Goal: Task Accomplishment & Management: Complete application form

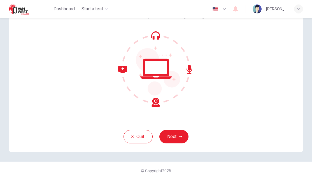
scroll to position [45, 0]
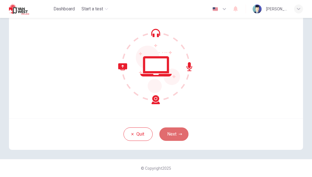
click at [175, 135] on button "Next" at bounding box center [174, 134] width 29 height 13
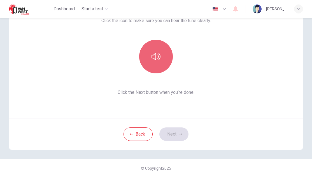
click at [152, 55] on icon "button" at bounding box center [156, 56] width 9 height 9
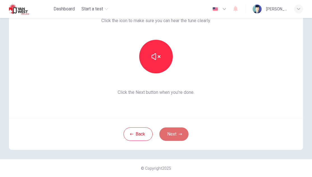
click at [177, 135] on button "Next" at bounding box center [174, 134] width 29 height 13
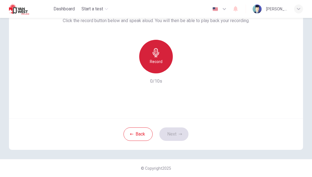
click at [167, 64] on div "Record" at bounding box center [156, 57] width 34 height 34
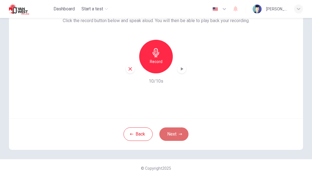
click at [173, 133] on button "Next" at bounding box center [174, 134] width 29 height 13
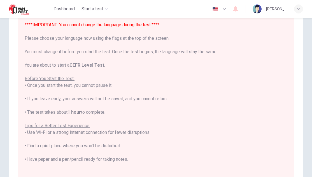
scroll to position [0, 0]
click at [217, 10] on img "button" at bounding box center [215, 9] width 7 height 4
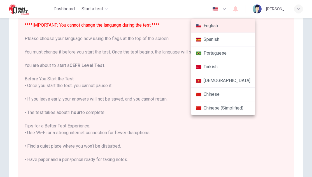
click at [216, 25] on li "English" at bounding box center [224, 26] width 64 height 14
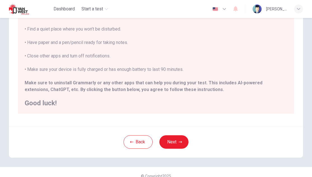
scroll to position [117, 0]
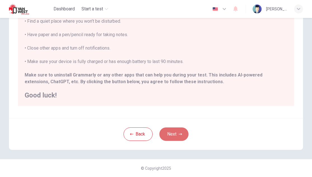
click at [181, 131] on button "Next" at bounding box center [174, 134] width 29 height 13
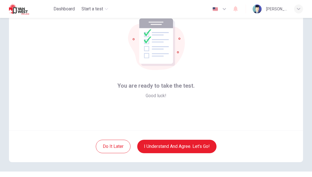
scroll to position [36, 0]
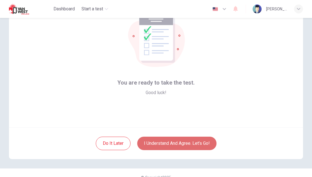
click at [182, 142] on button "I understand and agree. Let’s go!" at bounding box center [176, 143] width 79 height 13
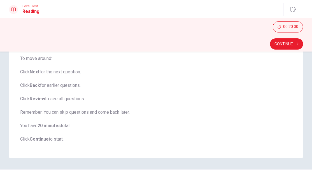
scroll to position [86, 0]
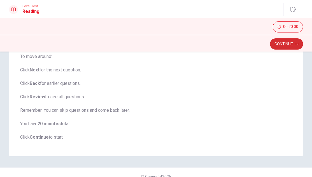
click at [291, 46] on button "Continue" at bounding box center [286, 43] width 33 height 11
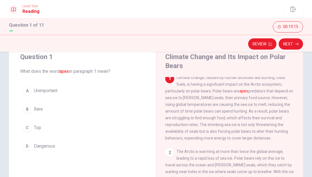
scroll to position [1, 0]
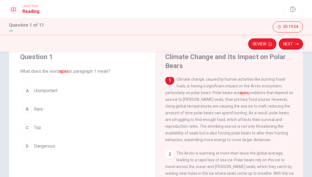
click at [29, 127] on div "C" at bounding box center [27, 127] width 9 height 9
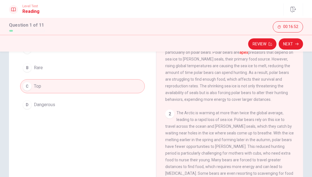
scroll to position [59, 0]
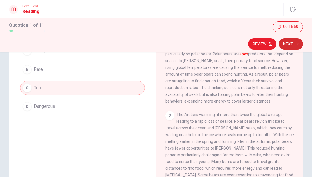
click at [292, 46] on button "Next" at bounding box center [291, 43] width 24 height 11
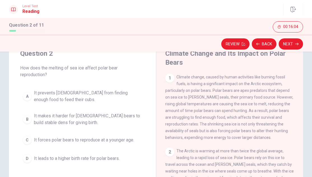
scroll to position [20, 0]
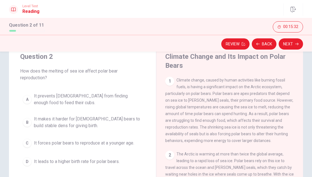
click at [28, 100] on div "A" at bounding box center [27, 99] width 9 height 9
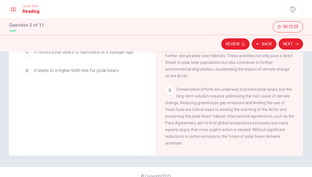
scroll to position [119, 0]
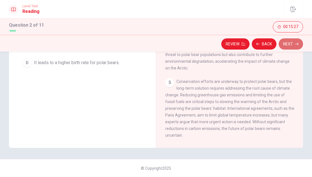
click at [291, 45] on button "Next" at bounding box center [291, 43] width 24 height 11
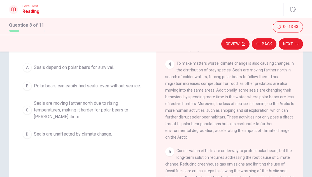
scroll to position [47, 0]
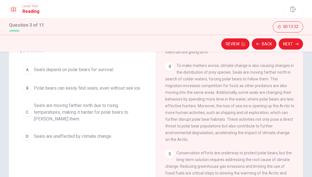
click at [28, 114] on div "C" at bounding box center [27, 112] width 9 height 9
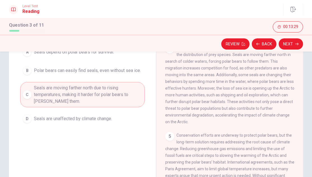
scroll to position [83, 0]
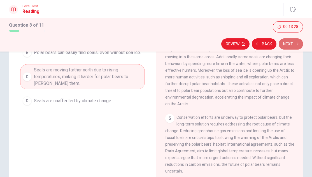
click at [292, 42] on button "Next" at bounding box center [291, 43] width 24 height 11
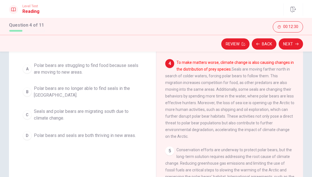
scroll to position [51, 0]
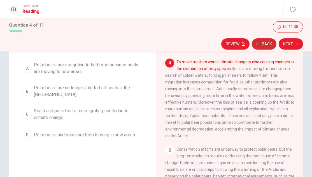
click at [265, 40] on button "Back" at bounding box center [264, 43] width 25 height 11
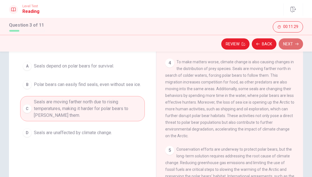
click at [291, 43] on button "Next" at bounding box center [291, 43] width 24 height 11
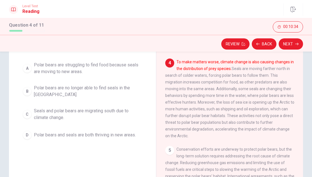
click at [29, 114] on div "C" at bounding box center [27, 114] width 9 height 9
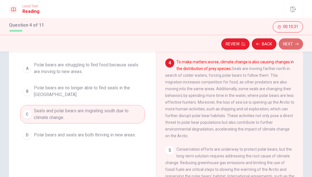
click at [291, 43] on button "Next" at bounding box center [291, 43] width 24 height 11
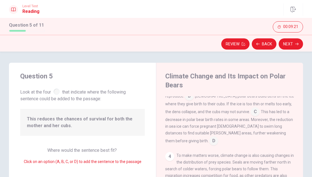
scroll to position [182, 0]
click at [251, 117] on input at bounding box center [255, 112] width 9 height 9
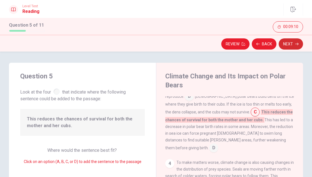
click at [294, 44] on button "Next" at bounding box center [291, 43] width 24 height 11
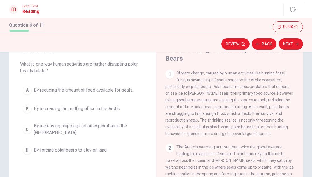
scroll to position [27, 0]
click at [76, 133] on span "By increasing shipping and oil exploration in the [GEOGRAPHIC_DATA]." at bounding box center [88, 129] width 109 height 13
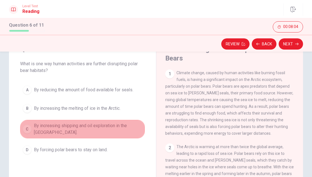
click at [27, 128] on div "C" at bounding box center [27, 129] width 9 height 9
click at [29, 129] on div "C" at bounding box center [27, 129] width 9 height 9
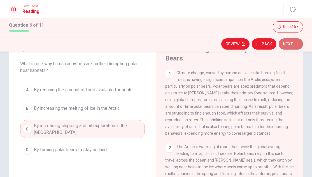
click at [288, 43] on button "Next" at bounding box center [291, 43] width 24 height 11
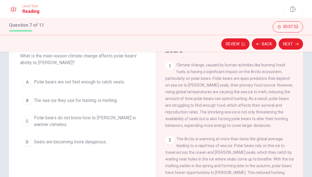
scroll to position [35, 0]
click at [31, 100] on div "B" at bounding box center [27, 100] width 9 height 9
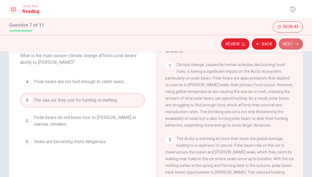
click at [292, 44] on button "Next" at bounding box center [291, 43] width 24 height 11
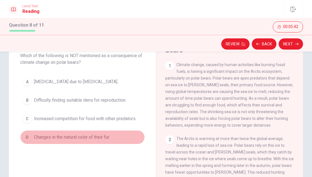
click at [27, 137] on div "D" at bounding box center [27, 137] width 9 height 9
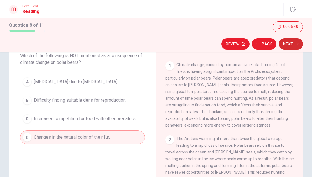
click at [291, 43] on button "Next" at bounding box center [291, 43] width 24 height 11
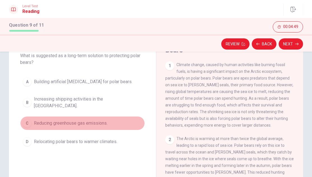
click at [27, 119] on div "C" at bounding box center [27, 123] width 9 height 9
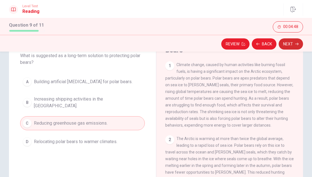
click at [292, 44] on button "Next" at bounding box center [291, 43] width 24 height 11
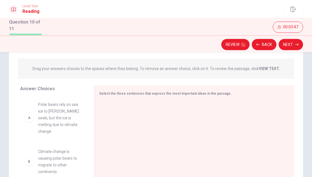
scroll to position [67, 0]
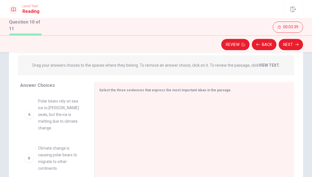
click at [29, 113] on div "A" at bounding box center [29, 114] width 9 height 9
click at [30, 112] on div "A" at bounding box center [29, 114] width 9 height 9
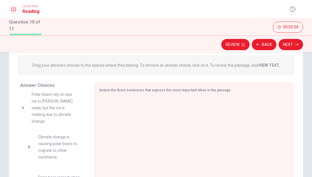
drag, startPoint x: 30, startPoint y: 112, endPoint x: 24, endPoint y: 106, distance: 8.7
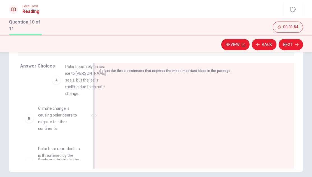
scroll to position [9, 0]
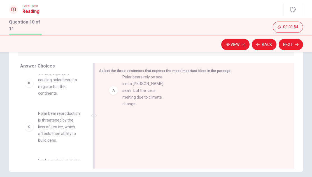
drag, startPoint x: 32, startPoint y: 80, endPoint x: 118, endPoint y: 87, distance: 86.1
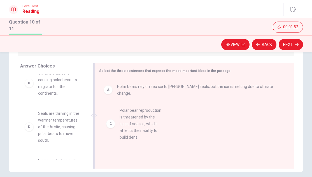
drag, startPoint x: 49, startPoint y: 121, endPoint x: 136, endPoint y: 118, distance: 87.5
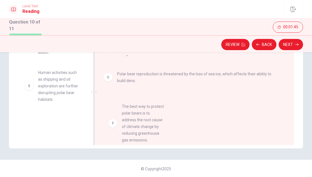
scroll to position [16, 0]
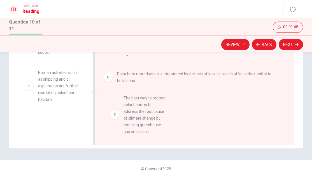
drag, startPoint x: 47, startPoint y: 123, endPoint x: 133, endPoint y: 105, distance: 88.7
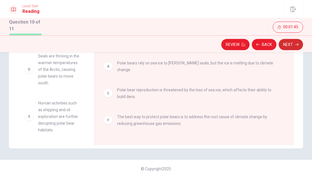
scroll to position [37, 0]
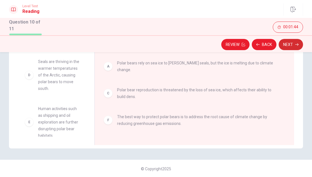
click at [288, 44] on button "Next" at bounding box center [291, 44] width 24 height 11
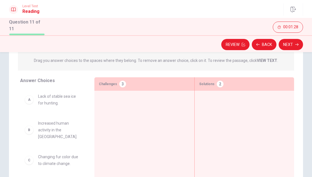
scroll to position [64, 0]
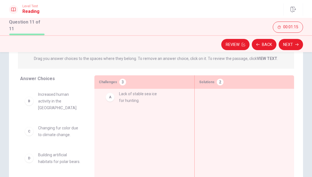
drag, startPoint x: 31, startPoint y: 100, endPoint x: 117, endPoint y: 100, distance: 86.4
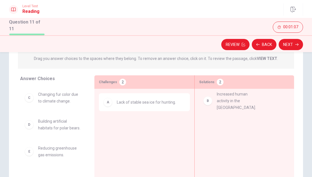
drag, startPoint x: 37, startPoint y: 100, endPoint x: 219, endPoint y: 99, distance: 182.3
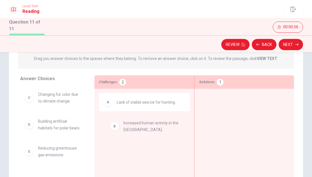
drag, startPoint x: 246, startPoint y: 104, endPoint x: 149, endPoint y: 126, distance: 99.6
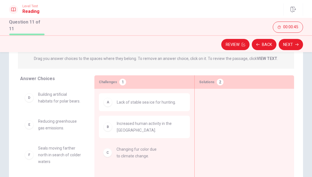
drag, startPoint x: 45, startPoint y: 100, endPoint x: 127, endPoint y: 156, distance: 100.0
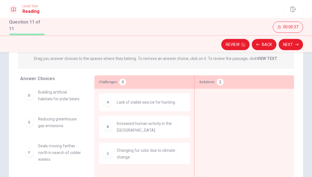
scroll to position [1, 0]
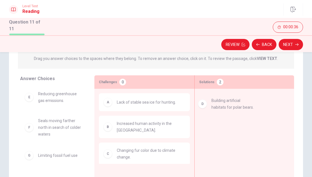
drag, startPoint x: 55, startPoint y: 94, endPoint x: 229, endPoint y: 102, distance: 174.3
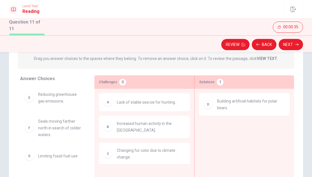
scroll to position [0, 0]
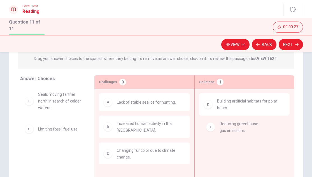
drag, startPoint x: 48, startPoint y: 98, endPoint x: 232, endPoint y: 127, distance: 186.1
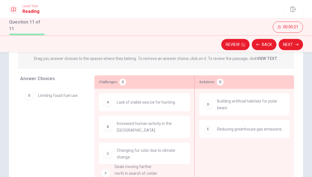
drag, startPoint x: 60, startPoint y: 98, endPoint x: 139, endPoint y: 173, distance: 108.9
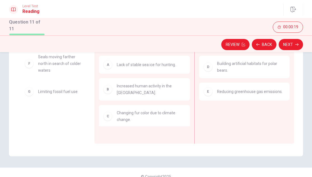
scroll to position [102, 0]
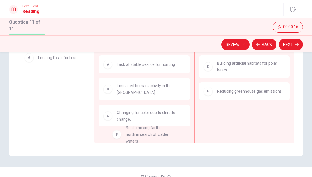
drag, startPoint x: 44, startPoint y: 59, endPoint x: 133, endPoint y: 130, distance: 114.5
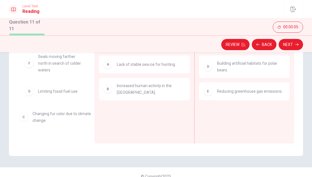
drag, startPoint x: 148, startPoint y: 112, endPoint x: 59, endPoint y: 120, distance: 89.2
click at [53, 88] on div "C Changing fur color due to climate change. F Seals moving farther north in sea…" at bounding box center [52, 92] width 65 height 86
click at [42, 92] on div "C Changing fur color due to climate change. G Limiting fossil fuel use" at bounding box center [52, 92] width 65 height 86
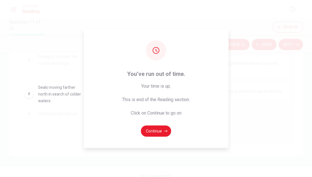
click at [42, 93] on div "Level Test Reading Question 11 of 11 Review Back Next 00:00:00 Question 11 of 1…" at bounding box center [156, 88] width 312 height 177
click at [158, 129] on button "Continue" at bounding box center [156, 131] width 30 height 11
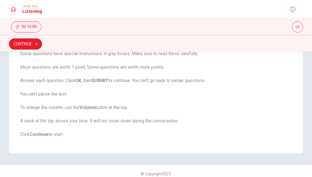
scroll to position [120, 0]
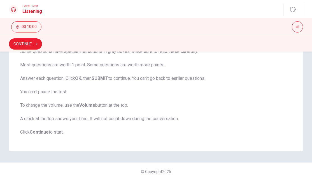
click at [39, 133] on strong "Continue" at bounding box center [39, 132] width 19 height 5
click at [29, 45] on button "Continue" at bounding box center [25, 43] width 33 height 11
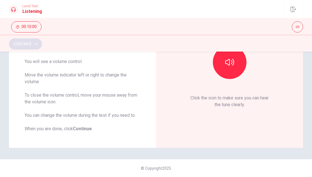
scroll to position [80, 0]
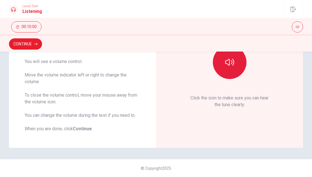
click at [229, 67] on button "button" at bounding box center [230, 62] width 34 height 34
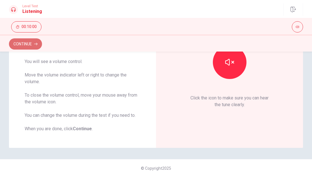
click at [36, 42] on icon "button" at bounding box center [35, 43] width 3 height 3
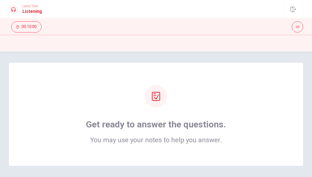
scroll to position [18, 0]
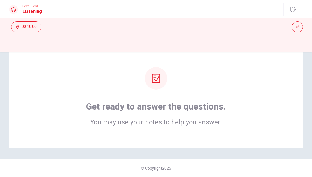
click at [154, 79] on icon at bounding box center [156, 78] width 9 height 9
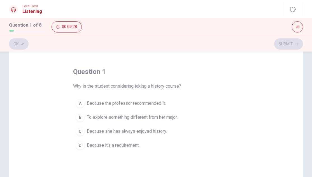
click at [81, 118] on div "B" at bounding box center [80, 117] width 9 height 9
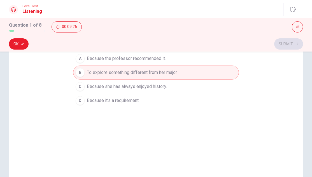
scroll to position [63, 0]
click at [18, 44] on button "Ok" at bounding box center [19, 43] width 20 height 11
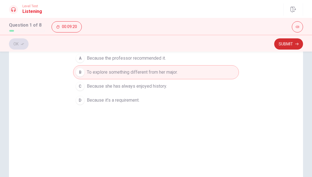
click at [287, 44] on button "Submit" at bounding box center [289, 43] width 29 height 11
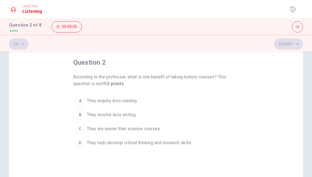
scroll to position [28, 0]
click at [80, 144] on div "D" at bounding box center [80, 142] width 9 height 9
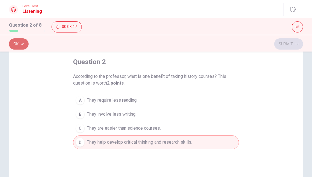
click at [26, 44] on button "Ok" at bounding box center [19, 43] width 20 height 11
click at [291, 44] on button "Submit" at bounding box center [289, 43] width 29 height 11
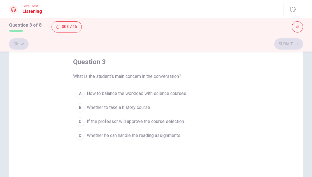
click at [79, 106] on div "B" at bounding box center [80, 107] width 9 height 9
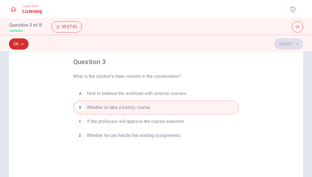
click at [19, 43] on button "Ok" at bounding box center [19, 43] width 20 height 11
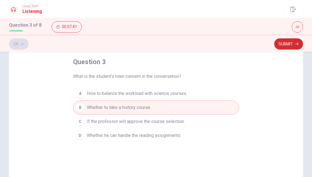
click at [292, 41] on button "Submit" at bounding box center [289, 43] width 29 height 11
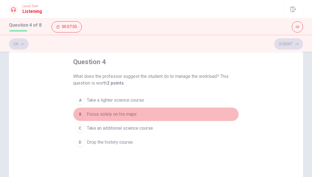
click at [82, 114] on div "B" at bounding box center [80, 114] width 9 height 9
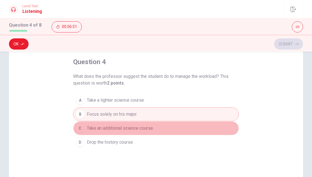
click at [82, 129] on div "C" at bounding box center [80, 128] width 9 height 9
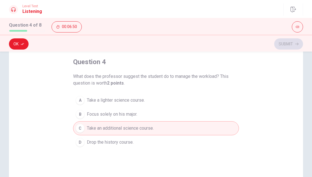
click at [81, 114] on div "B" at bounding box center [80, 114] width 9 height 9
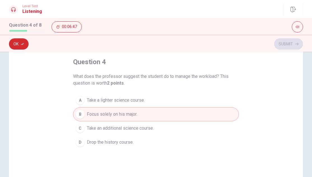
click at [17, 45] on button "Ok" at bounding box center [19, 43] width 20 height 11
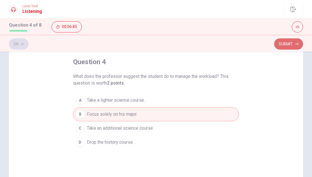
click at [290, 43] on button "Submit" at bounding box center [289, 43] width 29 height 11
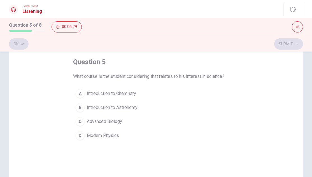
click at [82, 107] on div "B" at bounding box center [80, 107] width 9 height 9
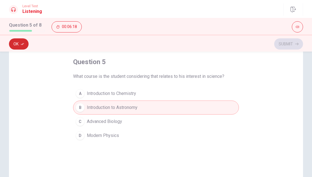
click at [23, 43] on icon "button" at bounding box center [22, 44] width 3 height 2
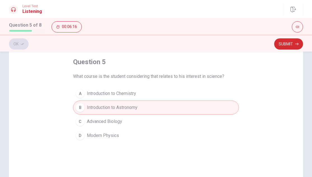
click at [292, 45] on button "Submit" at bounding box center [289, 43] width 29 height 11
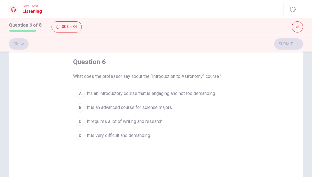
click at [80, 93] on div "A" at bounding box center [80, 93] width 9 height 9
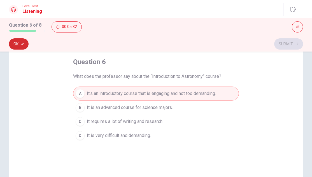
click at [22, 43] on icon "button" at bounding box center [22, 43] width 3 height 3
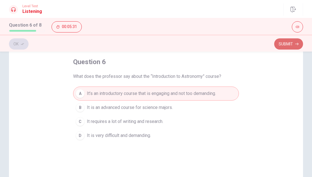
click at [292, 43] on button "Submit" at bounding box center [289, 43] width 29 height 11
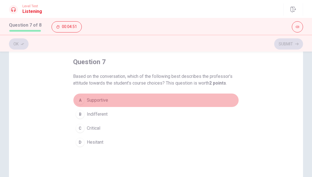
click at [82, 98] on div "A" at bounding box center [80, 100] width 9 height 9
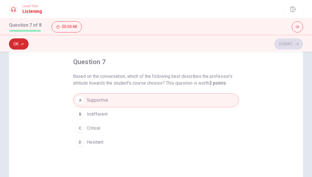
click at [15, 44] on button "Ok" at bounding box center [19, 43] width 20 height 11
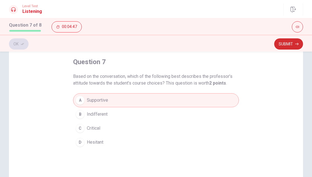
click at [292, 42] on button "Submit" at bounding box center [289, 43] width 29 height 11
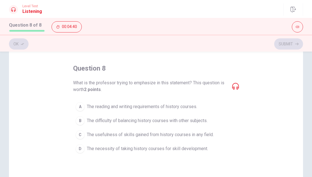
scroll to position [23, 0]
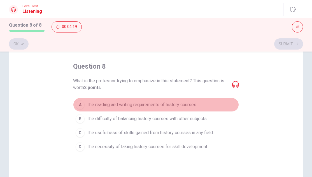
click at [82, 103] on div "A" at bounding box center [80, 104] width 9 height 9
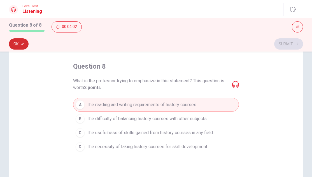
click at [19, 44] on button "Ok" at bounding box center [19, 43] width 20 height 11
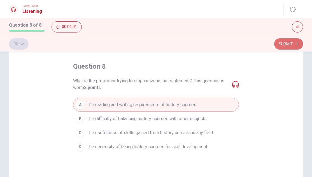
click at [289, 43] on button "Submit" at bounding box center [289, 43] width 29 height 11
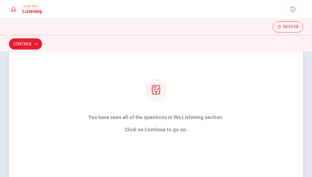
scroll to position [56, 0]
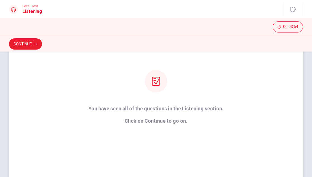
click at [158, 80] on icon at bounding box center [156, 81] width 8 height 9
click at [33, 43] on button "Continue" at bounding box center [25, 43] width 33 height 11
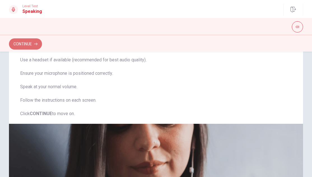
click at [27, 43] on button "Continue" at bounding box center [25, 43] width 33 height 11
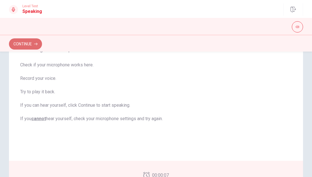
click at [35, 44] on icon "button" at bounding box center [35, 44] width 3 height 3
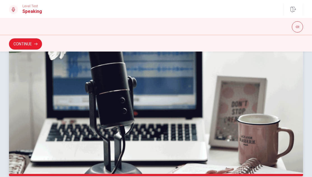
scroll to position [159, 0]
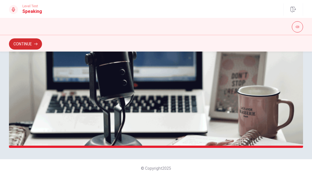
click at [35, 41] on button "Continue" at bounding box center [25, 43] width 33 height 11
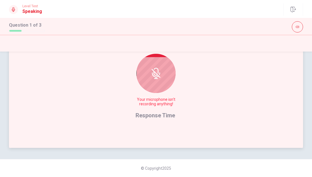
click at [151, 77] on icon at bounding box center [156, 73] width 11 height 11
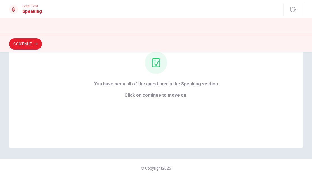
scroll to position [61, 0]
click at [28, 45] on button "Continue" at bounding box center [25, 43] width 33 height 11
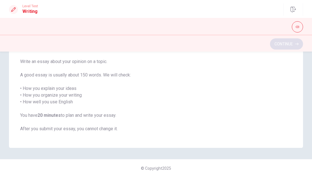
scroll to position [40, 0]
click at [289, 42] on button "Continue" at bounding box center [286, 43] width 33 height 11
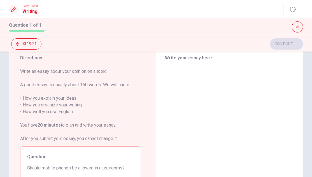
scroll to position [21, 0]
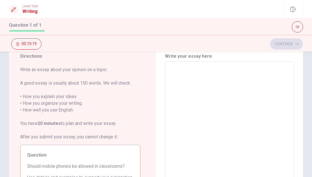
click at [187, 68] on textarea at bounding box center [229, 139] width 121 height 146
type textarea "I"
type textarea "x"
type textarea "I,"
type textarea "x"
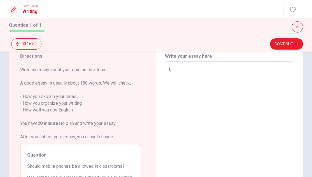
type textarea "I"
type textarea "x"
type textarea "I<"
type textarea "x"
type textarea "I"
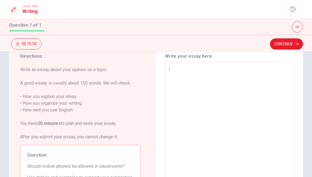
type textarea "x"
type textarea "I"
type textarea "x"
type textarea "I a"
type textarea "x"
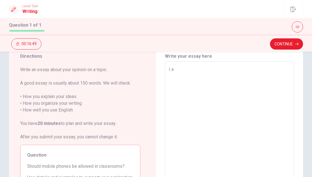
type textarea "I am"
type textarea "x"
type textarea "I am"
type textarea "x"
type textarea "I am a"
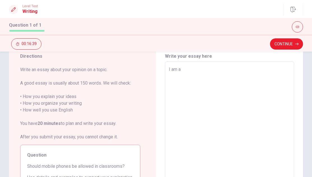
type textarea "x"
type textarea "I am ag"
type textarea "x"
type textarea "I am age"
type textarea "x"
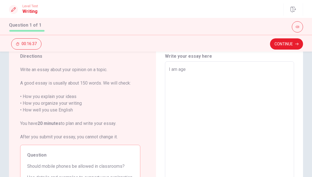
type textarea "I am agei"
type textarea "x"
type textarea "I am agein"
type textarea "x"
type textarea "I am ageins"
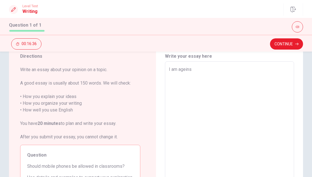
type textarea "x"
type textarea "I am ageinst"
type textarea "x"
type textarea "I am ageinst"
type textarea "x"
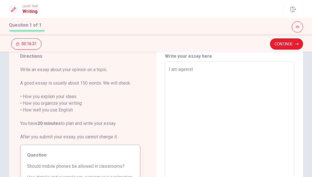
type textarea "I am ageinst u"
type textarea "x"
type textarea "I am ageinst us"
type textarea "x"
type textarea "I am ageinst use"
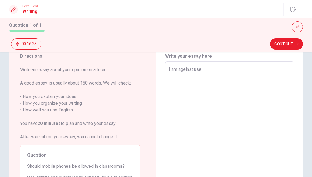
type textarea "x"
type textarea "I am ageinst use"
type textarea "x"
type textarea "I am ageinst use m"
type textarea "x"
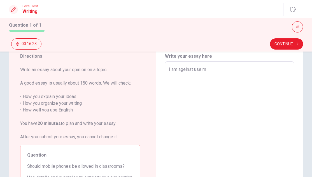
type textarea "I am ageinst use mo"
type textarea "x"
type textarea "I am ageinst use mob"
type textarea "x"
type textarea "I am ageinst use mobi"
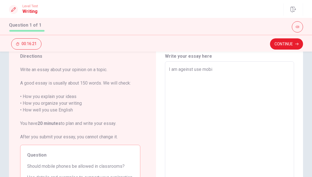
type textarea "x"
type textarea "I am ageinst use mobil"
type textarea "x"
type textarea "I am ageinst use mobile"
type textarea "x"
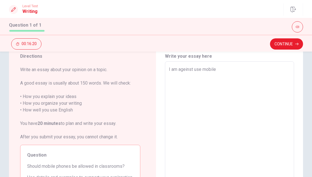
type textarea "I am ageinst use mobile"
type textarea "x"
type textarea "I am ageinst use mobile p"
type textarea "x"
type textarea "I am ageinst use mobile ph"
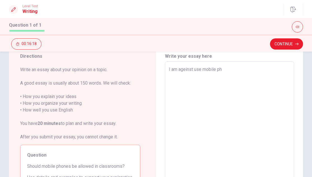
type textarea "x"
type textarea "I am ageinst use mobile pho"
type textarea "x"
type textarea "I am ageinst use mobile phon"
type textarea "x"
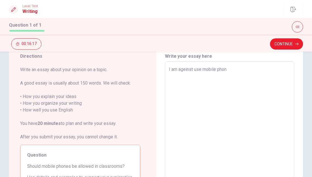
type textarea "I am ageinst use mobile phone"
type textarea "x"
type textarea "I am ageinst use mobile phones"
type textarea "x"
type textarea "I am ageinst use mobile phones"
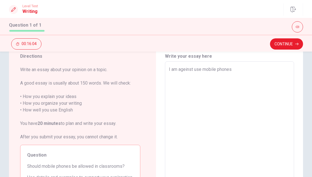
type textarea "x"
type textarea "I am ageinst use mobile phones i"
type textarea "x"
type textarea "I am ageinst use mobile phones in"
type textarea "x"
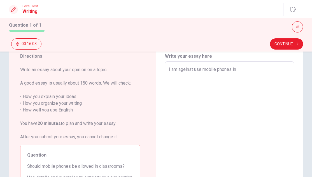
type textarea "I am ageinst use mobile phones in"
type textarea "x"
type textarea "I am ageinst use mobile phones in c"
type textarea "x"
type textarea "I am ageinst use mobile phones in cl"
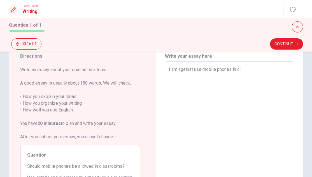
type textarea "x"
type textarea "I am ageinst use mobile phones in cla"
type textarea "x"
type textarea "I am ageinst use mobile phones in clas"
type textarea "x"
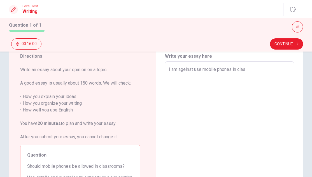
type textarea "I am ageinst use mobile phones in class"
type textarea "x"
type textarea "I am ageinst use mobile phones in classr"
type textarea "x"
type textarea "I am ageinst use mobile phones in classro"
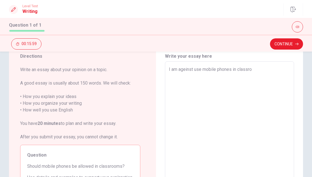
type textarea "x"
type textarea "I am ageinst use mobile phones in classroo"
type textarea "x"
type textarea "I am ageinst use mobile phones in classroom"
type textarea "x"
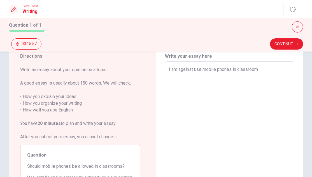
type textarea "I am ageinst use mobile phones in classroom."
type textarea "x"
type textarea "I am ageinst use mobile phones in classroom."
type textarea "x"
type textarea "I am ageinst use mobile phones in classroom. t"
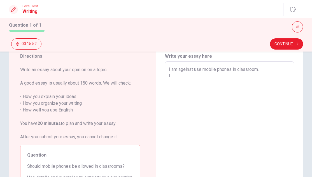
type textarea "x"
type textarea "I am ageinst use mobile phones in classroom. th"
type textarea "x"
type textarea "I am ageinst use mobile phones in classroom. thi"
type textarea "x"
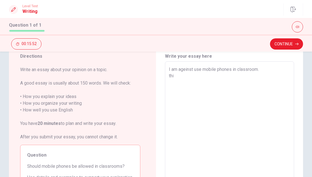
type textarea "I am ageinst use mobile phones in classroom. this"
type textarea "x"
type textarea "I am ageinst use mobile phones in classroom. thi"
type textarea "x"
type textarea "I am ageinst use mobile phones in classroom. th"
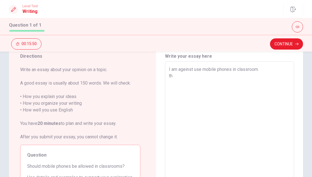
type textarea "x"
type textarea "I am ageinst use mobile phones in classroom. t"
type textarea "x"
type textarea "I am ageinst use mobile phones in classroom."
type textarea "x"
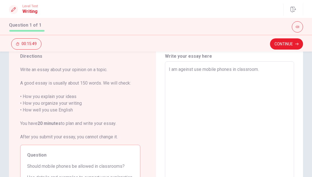
type textarea "I am ageinst use mobile phones in classroom. T"
type textarea "x"
type textarea "I am ageinst use mobile phones in classroom. Th"
type textarea "x"
type textarea "I am ageinst use mobile phones in classroom. Thi"
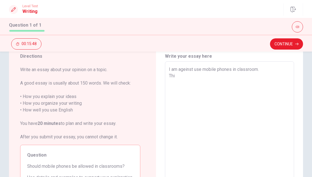
type textarea "x"
type textarea "I am ageinst use mobile phones in classroom. This"
type textarea "x"
type textarea "I am ageinst use mobile phones in classroom. This"
type textarea "x"
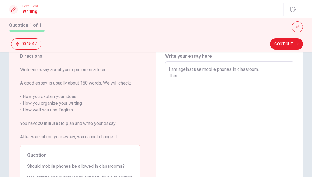
type textarea "I am ageinst use mobile phones in classroom. This i"
type textarea "x"
type textarea "I am ageinst use mobile phones in classroom. This is"
type textarea "x"
type textarea "I am ageinst use mobile phones in classroom. This is"
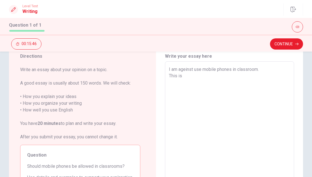
type textarea "x"
type textarea "I am ageinst use mobile phones in classroom. This is b"
type textarea "x"
type textarea "I am ageinst use mobile phones in classroom. This is be"
type textarea "x"
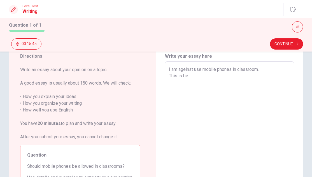
type textarea "I am ageinst use mobile phones in classroom. This is bec"
type textarea "x"
type textarea "I am ageinst use mobile phones in classroom. This is beca"
type textarea "x"
type textarea "I am ageinst use mobile phones in classroom. This is becau"
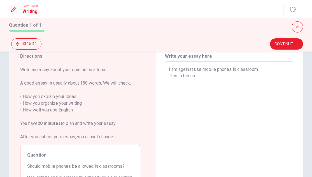
type textarea "x"
type textarea "I am ageinst use mobile phones in classroom. This is becaus"
type textarea "x"
type textarea "I am ageinst use mobile phones in classroom. This is because"
type textarea "x"
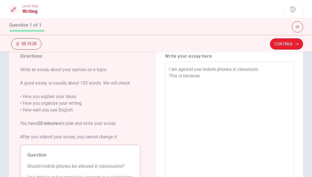
type textarea "I am ageinst use mobile phones in classroom. This is because"
type textarea "x"
type textarea "I am ageinst use mobile phones in classroom. This is because s"
type textarea "x"
type textarea "I am ageinst use mobile phones in classroom. This is because su"
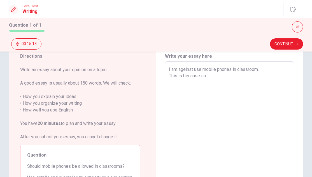
type textarea "x"
type textarea "I am ageinst use mobile phones in classroom. This is because sut"
type textarea "x"
type textarea "I am ageinst use mobile phones in classroom. This is because sutu"
type textarea "x"
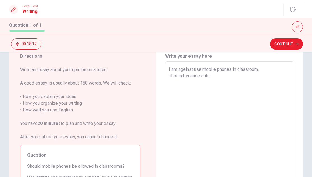
type textarea "I am ageinst use mobile phones in classroom. This is because sutud"
type textarea "x"
type textarea "I am ageinst use mobile phones in classroom. This is because sutude"
type textarea "x"
type textarea "I am ageinst use mobile phones in classroom. This is because sutuden"
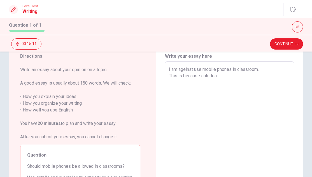
type textarea "x"
type textarea "I am ageinst use mobile phones in classroom. This is because sutudent"
type textarea "x"
type textarea "I am ageinst use mobile phones in classroom. This is because sutudents"
type textarea "x"
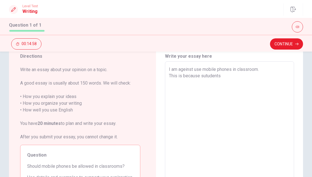
type textarea "I am ageinst use mobile phones in classroom. This is because sutudents"
type textarea "x"
type textarea "I am ageinst use mobile phones in classroom. This is because sutudents p"
type textarea "x"
type textarea "I am ageinst use mobile phones in classroom. This is because sutudents pa"
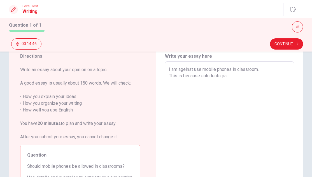
type textarea "x"
type textarea "I am ageinst use mobile phones in classroom. This is because sutudents pay"
type textarea "x"
type textarea "I am ageinst use mobile phones in classroom. This is because sutudents pay"
type textarea "x"
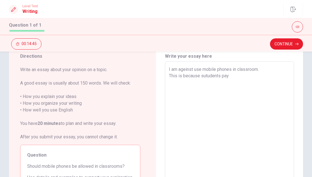
type textarea "I am ageinst use mobile phones in classroom. This is because sutudents pay a"
type textarea "x"
type textarea "I am ageinst use mobile phones in classroom. This is because sutudents pay at"
type textarea "x"
type textarea "I am ageinst use mobile phones in classroom. This is because sutudents pay att"
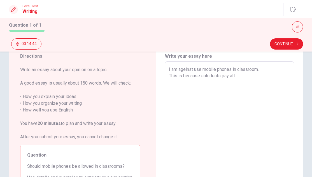
type textarea "x"
type textarea "I am ageinst use mobile phones in classroom. This is because sutudents pay atte"
type textarea "x"
type textarea "I am ageinst use mobile phones in classroom. This is because sutudents pay atten"
type textarea "x"
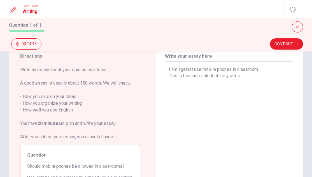
type textarea "I am ageinst use mobile phones in classroom. This is because sutudents pay atte…"
type textarea "x"
type textarea "I am ageinst use mobile phones in classroom. This is because sutudents pay atte…"
type textarea "x"
type textarea "I am ageinst use mobile phones in classroom. This is because sutudents pay atte…"
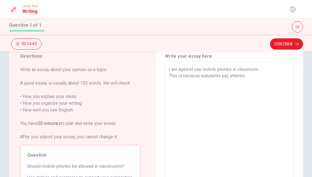
type textarea "x"
type textarea "I am ageinst use mobile phones in classroom. This is because sutudents pay atte…"
type textarea "x"
type textarea "I am ageinst use mobile phones in classroom. This is because sutudents pay atte…"
type textarea "x"
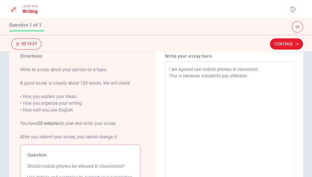
type textarea "I am ageinst use mobile phones in classroom. This is because sutudents pay atte…"
type textarea "x"
type textarea "I am ageinst use mobile phones in classroom. This is because sutudents pay atte…"
type textarea "x"
type textarea "I am ageinst use mobile phones in classroom. This is because sutudents pay atte…"
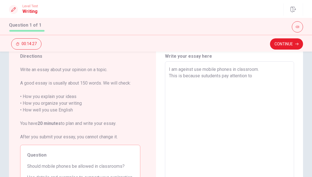
type textarea "x"
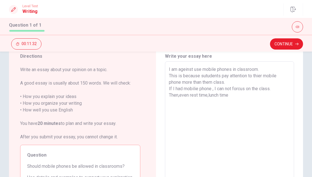
click at [210, 96] on textarea "I am ageinst use mobile phones in classroom. This is because sutudents pay atte…" at bounding box center [229, 139] width 121 height 146
click at [246, 95] on textarea "I am ageinst use mobile phones in classroom. This is because sutudents pay atte…" at bounding box center [229, 139] width 121 height 146
click at [249, 95] on textarea "I am ageinst use mobile phones in classroom. This is because sutudents pay atte…" at bounding box center [229, 139] width 121 height 146
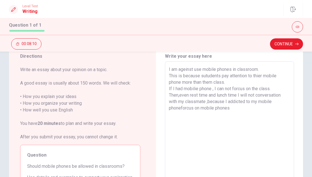
click at [236, 109] on textarea "I am ageinst use mobile phones in classroom. This is because sutudents pay atte…" at bounding box center [229, 139] width 121 height 146
click at [243, 95] on textarea "I am ageinst use mobile phones in classroom. This is because sutudents pay atte…" at bounding box center [229, 139] width 121 height 146
click at [257, 95] on textarea "I am ageinst use mobile phones in classroom. This is because sutudents pay atte…" at bounding box center [229, 139] width 121 height 146
click at [203, 109] on textarea "I am ageinst use mobile phones in classroom. This is because sutudents pay atte…" at bounding box center [229, 139] width 121 height 146
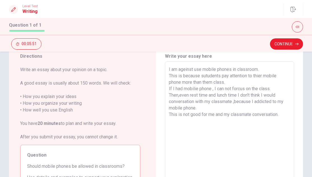
click at [273, 102] on textarea "I am ageinst use mobile phones in classroom. This is because sutudents pay atte…" at bounding box center [229, 139] width 121 height 146
click at [284, 116] on textarea "I am ageinst use mobile phones in classroom. This is because sutudents pay atte…" at bounding box center [229, 139] width 121 height 146
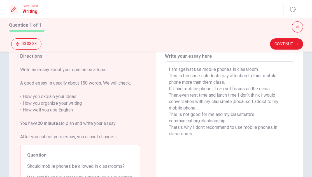
click at [225, 115] on textarea "I am ageinst use mobile phones in classroom. This is because sutudents pay atte…" at bounding box center [229, 139] width 121 height 146
click at [201, 121] on textarea "I am ageinst use mobile phones in classroom. This is because sutudents pay atte…" at bounding box center [229, 139] width 121 height 146
click at [206, 121] on textarea "I am ageinst use mobile phones in classroom. This is because sutudents pay atte…" at bounding box center [229, 139] width 121 height 146
click at [204, 135] on textarea "I am ageinst use mobile phones in classroom. This is because sutudents pay atte…" at bounding box center [229, 139] width 121 height 146
click at [206, 77] on textarea "I am ageinst use mobile phones in classroom. This is because sutudents pay atte…" at bounding box center [229, 139] width 121 height 146
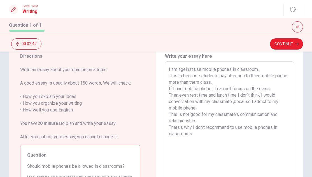
click at [219, 75] on textarea "I am ageinst use mobile phones in classroom. This is because students pay atten…" at bounding box center [229, 139] width 121 height 146
click at [221, 76] on textarea "I am ageinst use mobile phones in classroom. This is because students pay atten…" at bounding box center [229, 139] width 121 height 146
click at [226, 83] on textarea "I am ageinst use mobile phones in classroom. This is because students are pay a…" at bounding box center [229, 139] width 121 height 146
click at [212, 89] on textarea "I am ageinst use mobile phones in classroom. This is because students are pay a…" at bounding box center [229, 139] width 121 height 146
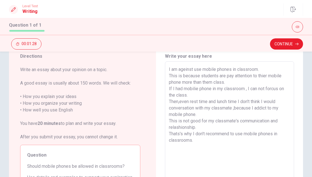
click at [198, 102] on textarea "I am ageinst use mobile phones in classroom. This is because students are pay a…" at bounding box center [229, 139] width 121 height 146
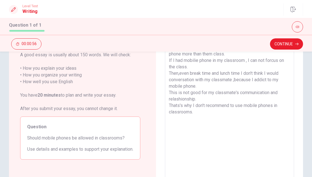
scroll to position [50, 0]
click at [167, 99] on div "I am ageinst use mobile phones in classroom. This is because students are pay a…" at bounding box center [229, 110] width 129 height 155
click at [169, 99] on textarea "I am ageinst use mobile phones in classroom. This is because students are pay a…" at bounding box center [229, 111] width 121 height 146
click at [179, 106] on textarea "I am ageinst use mobile phones in classroom. This is because students are pay a…" at bounding box center [229, 111] width 121 height 146
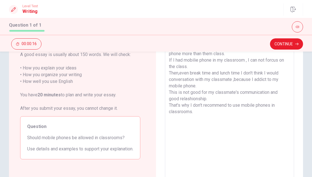
click at [182, 106] on textarea "I am ageinst use mobile phones in classroom. This is because students are pay a…" at bounding box center [229, 111] width 121 height 146
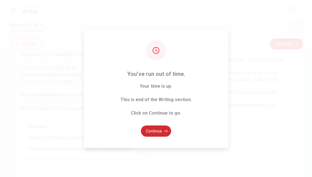
click at [160, 128] on button "Continue" at bounding box center [156, 131] width 30 height 11
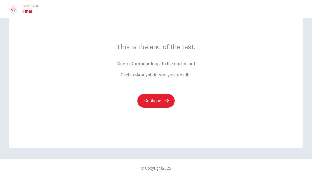
scroll to position [27, 0]
click at [155, 99] on button "Continue" at bounding box center [156, 100] width 38 height 13
